Goal: Find specific page/section: Find specific page/section

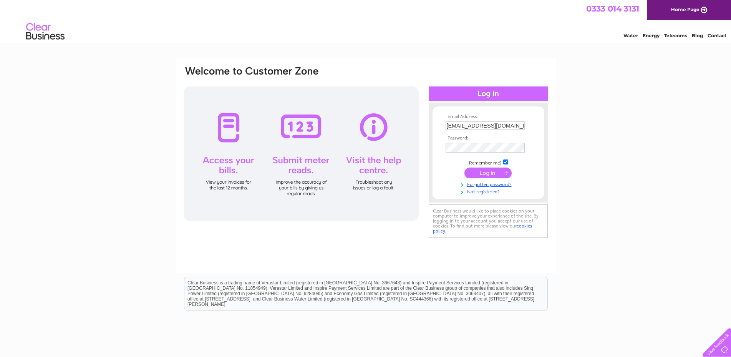
click at [487, 178] on input "submit" at bounding box center [488, 173] width 47 height 11
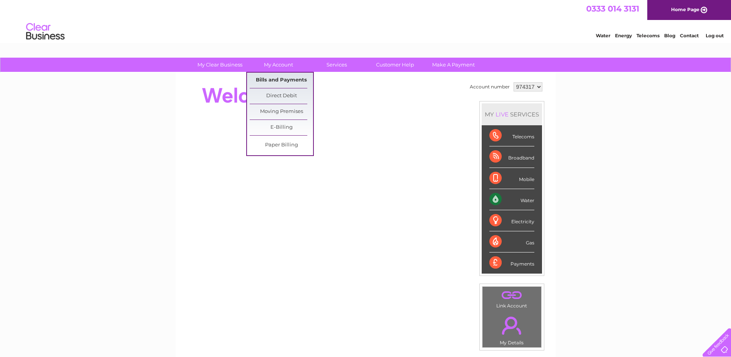
click at [274, 76] on link "Bills and Payments" at bounding box center [281, 80] width 63 height 15
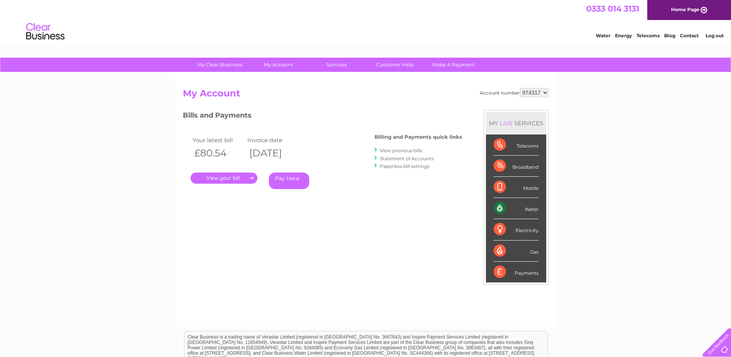
click at [223, 184] on link "." at bounding box center [224, 178] width 67 height 11
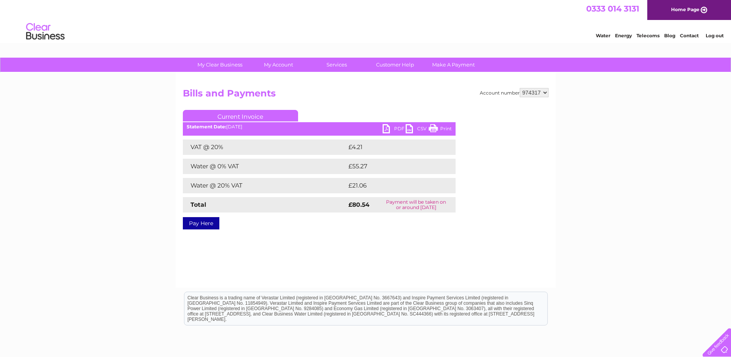
click at [444, 131] on link "Print" at bounding box center [440, 129] width 23 height 11
click at [388, 128] on link "PDF" at bounding box center [394, 129] width 23 height 11
